Goal: Information Seeking & Learning: Find specific fact

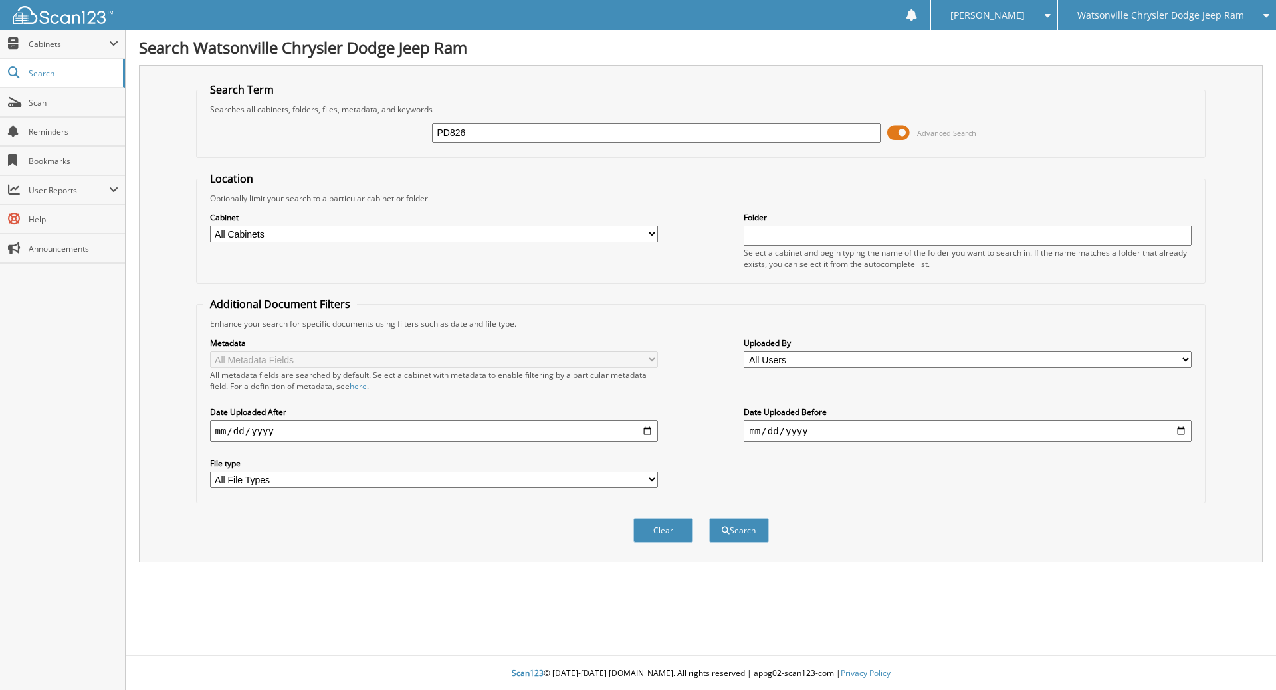
type input "PD826"
click at [709, 518] on button "Search" at bounding box center [739, 530] width 60 height 25
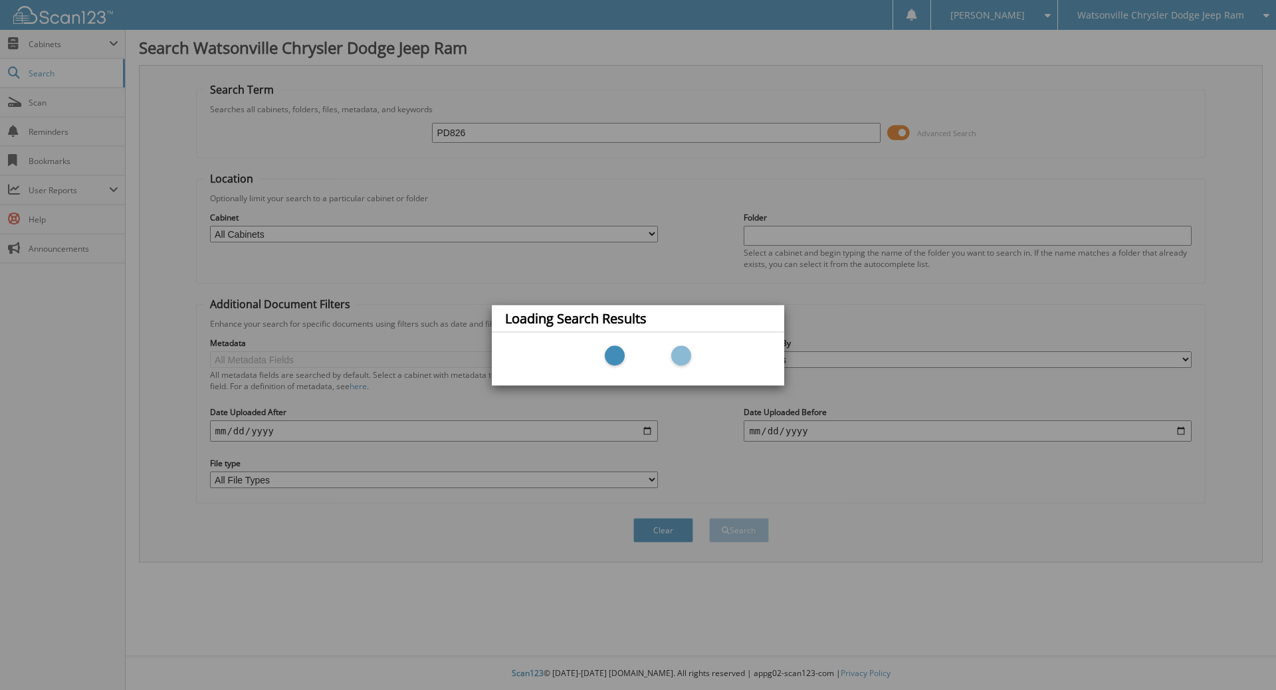
click at [871, 92] on div "Loading Search Results" at bounding box center [638, 345] width 1276 height 690
click at [657, 164] on div "Loading Search Results" at bounding box center [638, 345] width 1276 height 690
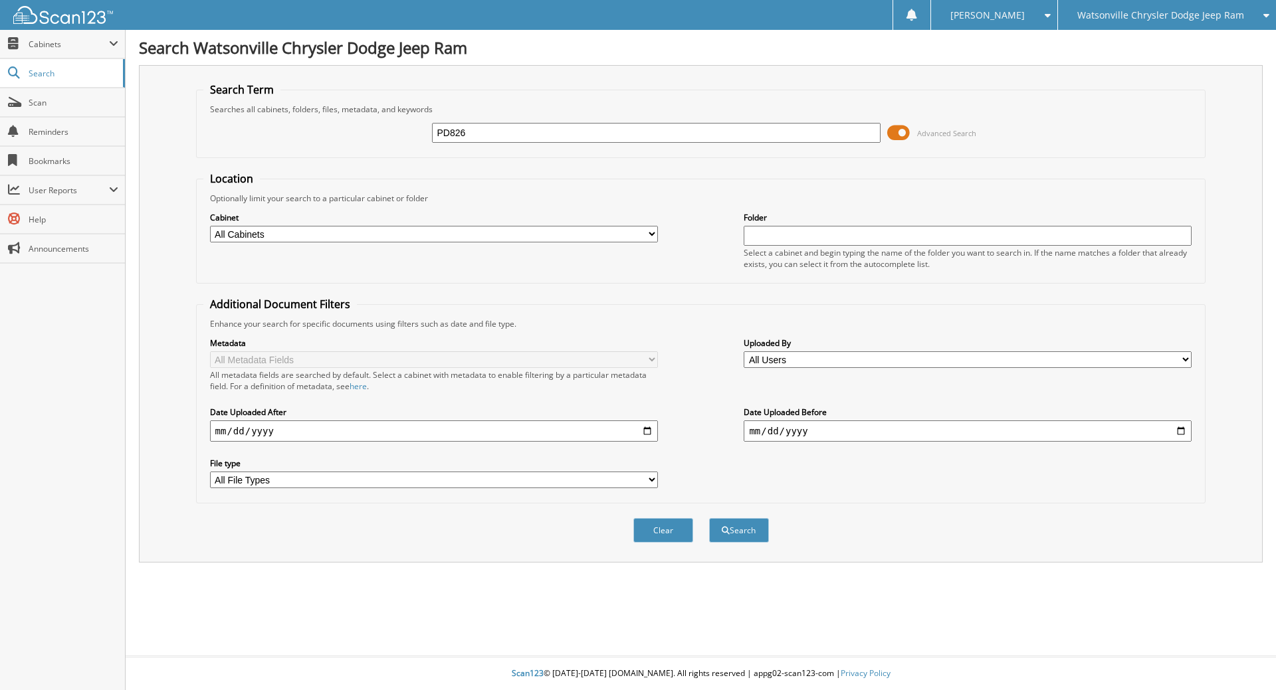
type input "PD826"
click at [904, 136] on span at bounding box center [898, 133] width 23 height 20
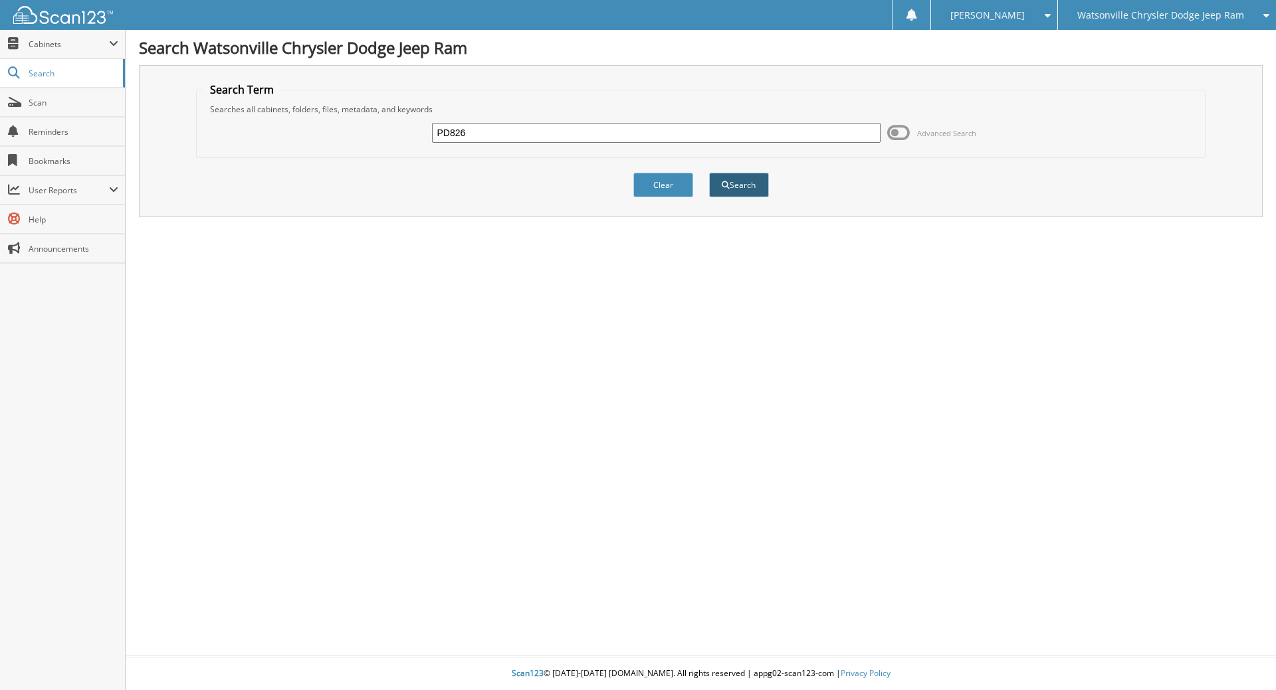
click at [722, 181] on span "submit" at bounding box center [726, 185] width 8 height 8
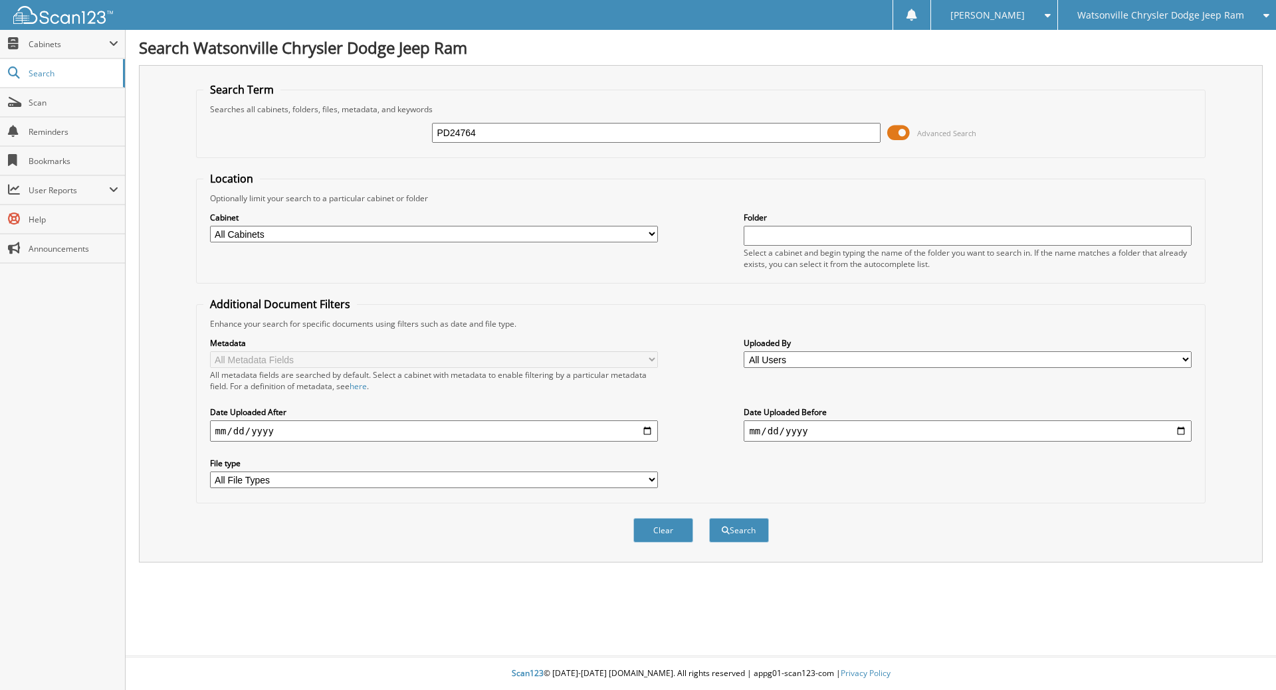
type input "PD24764"
click at [890, 129] on span at bounding box center [898, 133] width 23 height 20
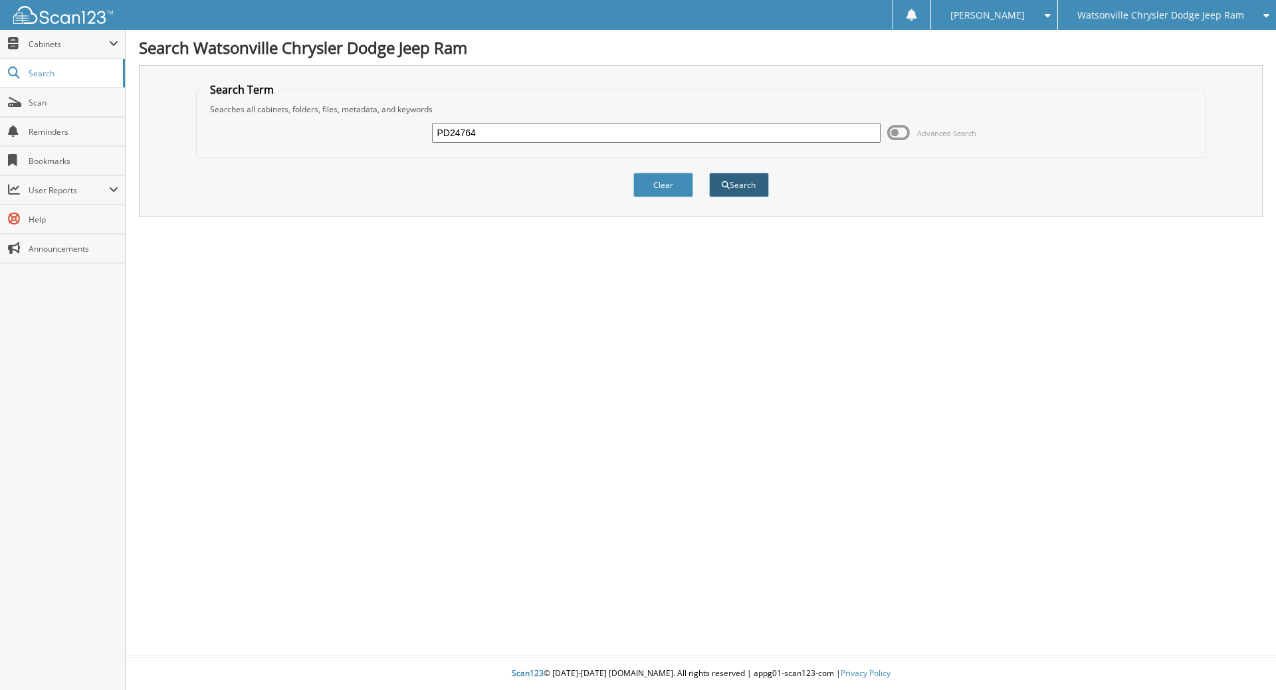
click at [725, 189] on button "Search" at bounding box center [739, 185] width 60 height 25
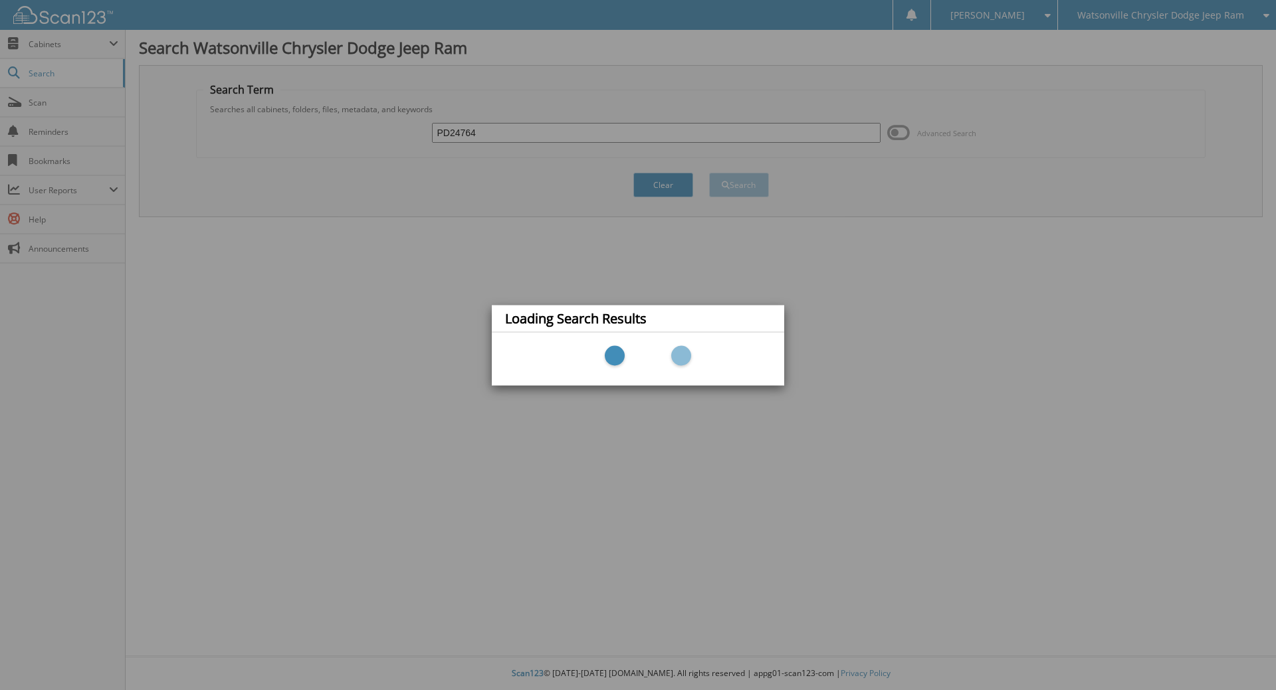
click at [261, 102] on div "Loading Search Results" at bounding box center [638, 345] width 1276 height 690
